Goal: Navigation & Orientation: Find specific page/section

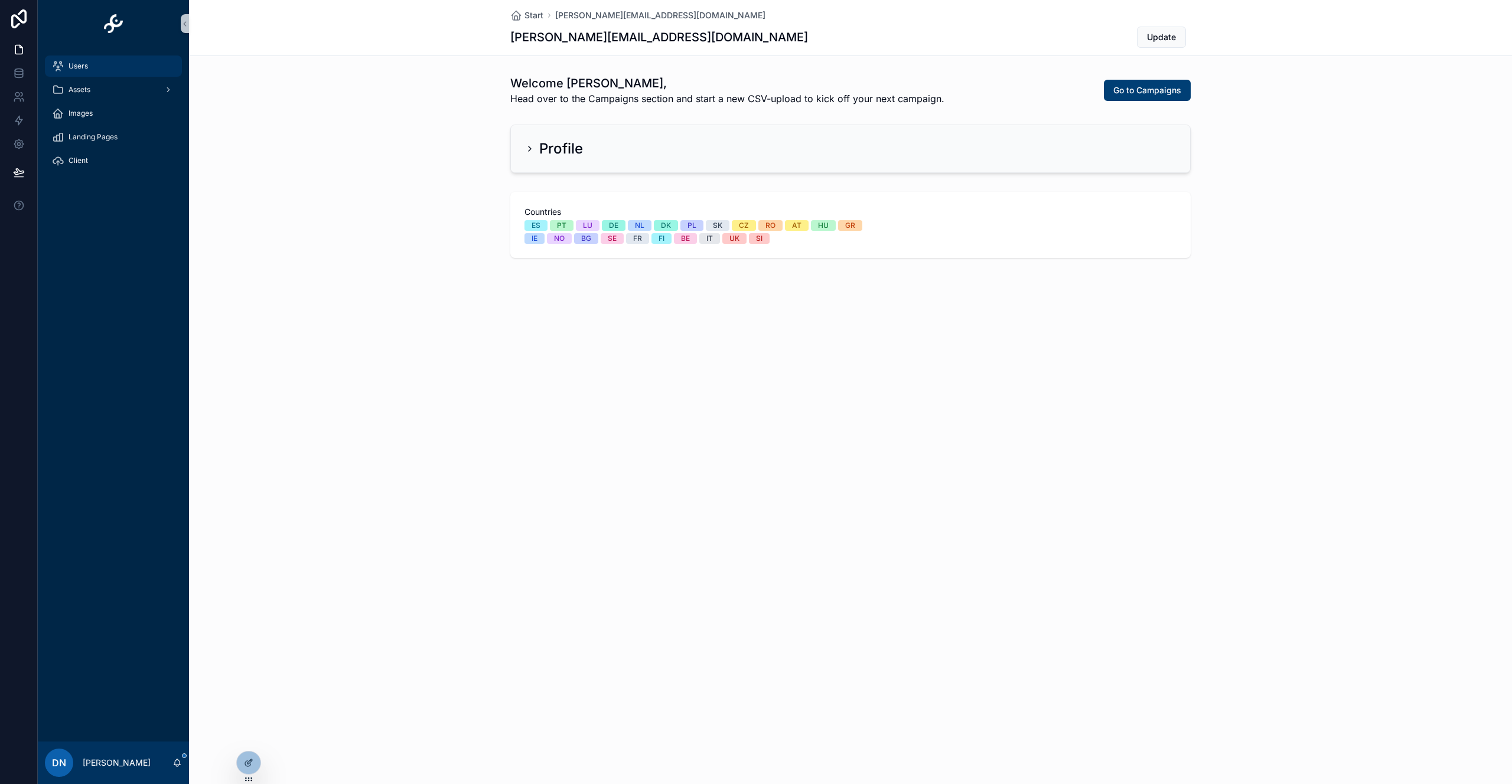
click at [108, 65] on div "Users" at bounding box center [113, 66] width 123 height 19
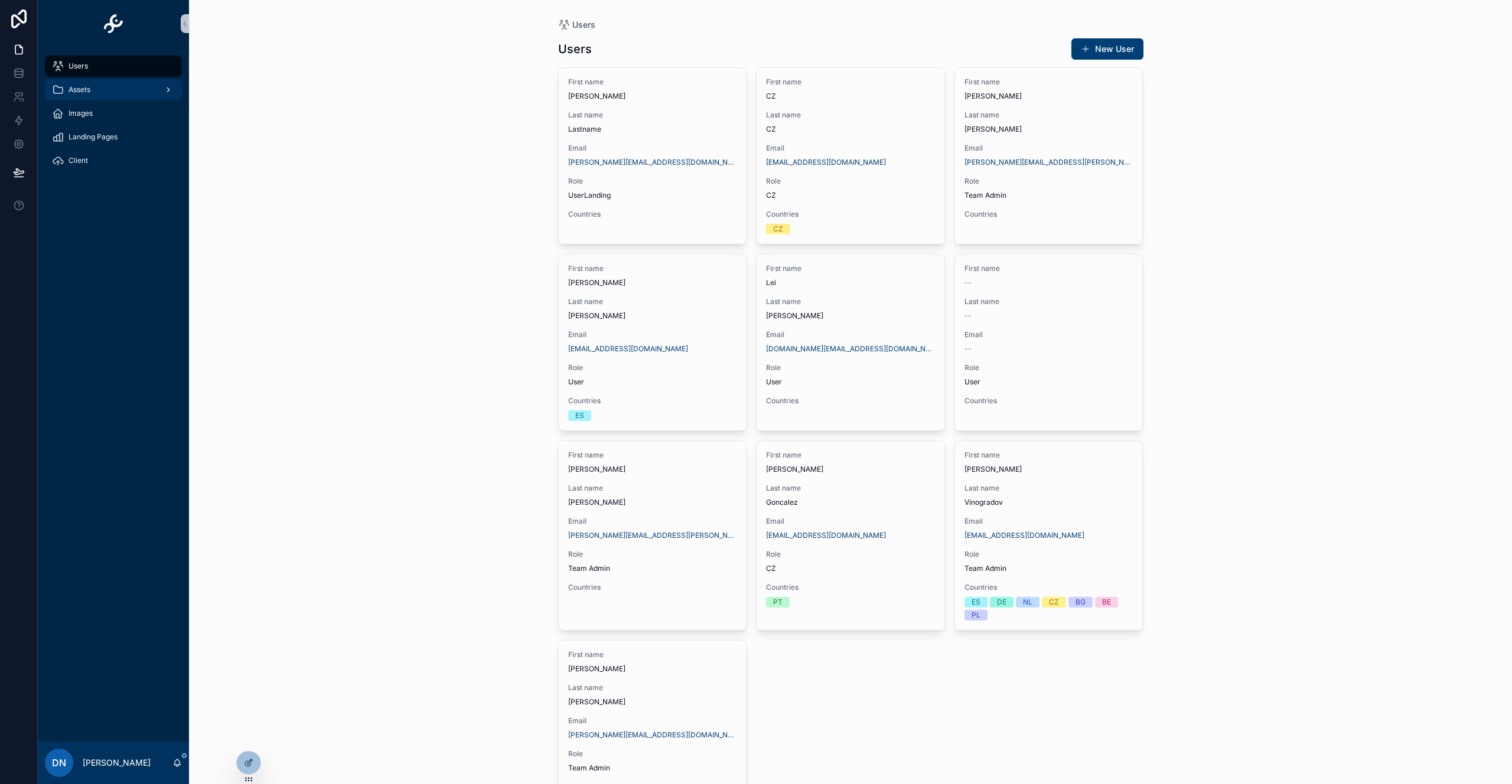
click at [100, 87] on div "Assets" at bounding box center [113, 90] width 123 height 19
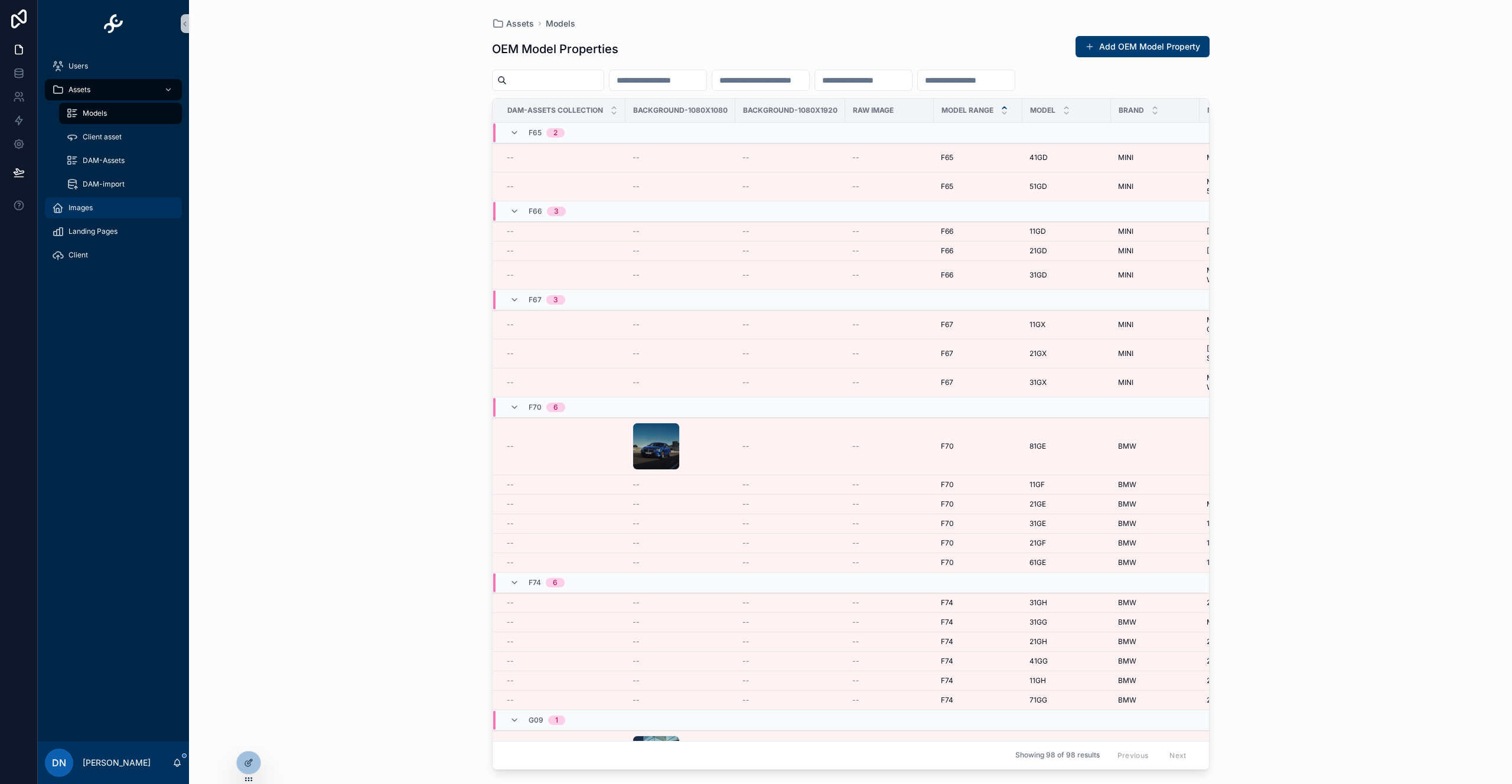
click at [91, 208] on span "Images" at bounding box center [80, 208] width 24 height 10
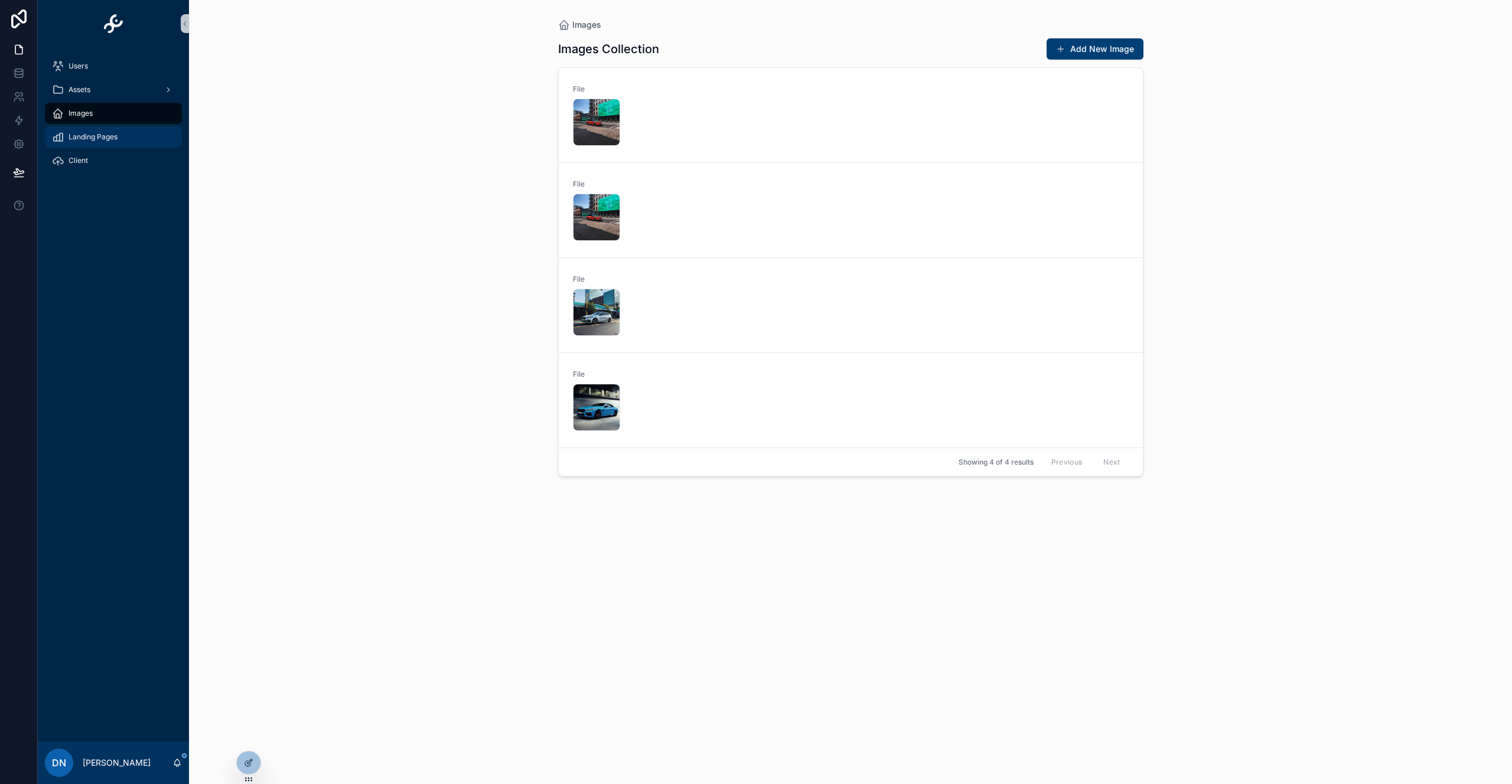
click at [77, 138] on span "Landing Pages" at bounding box center [93, 137] width 49 height 10
